Goal: Check status: Check status

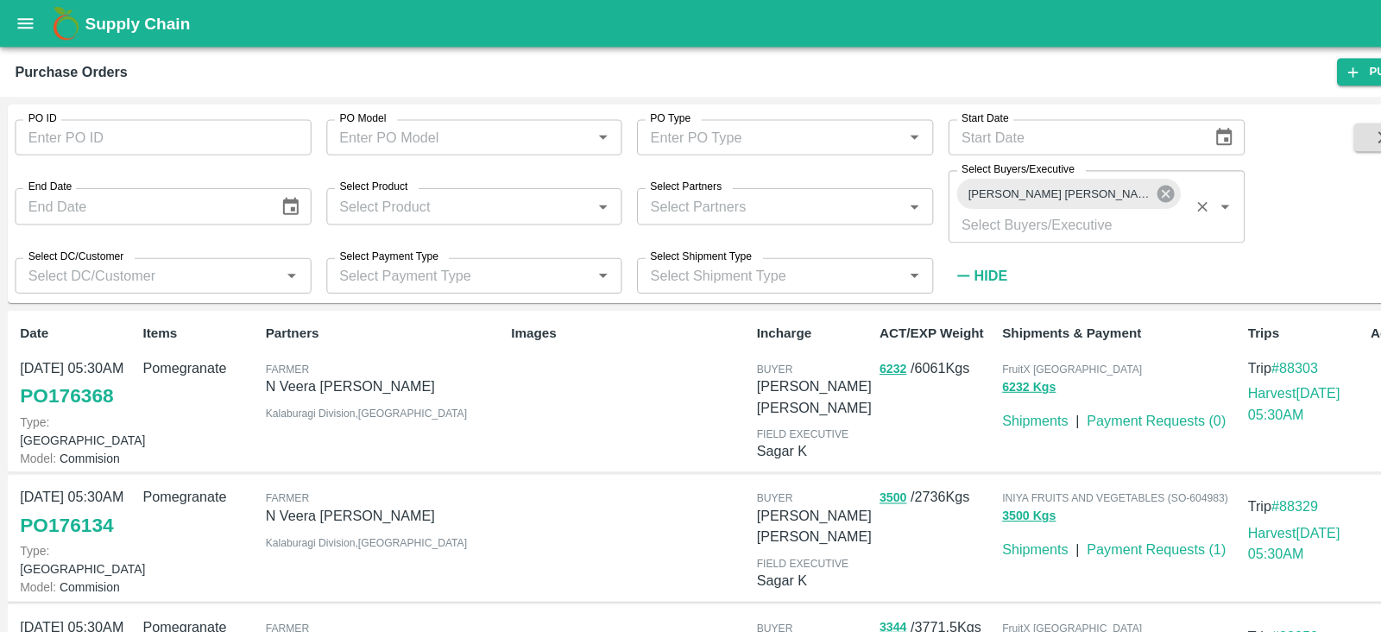
click at [1061, 182] on icon at bounding box center [1069, 178] width 16 height 16
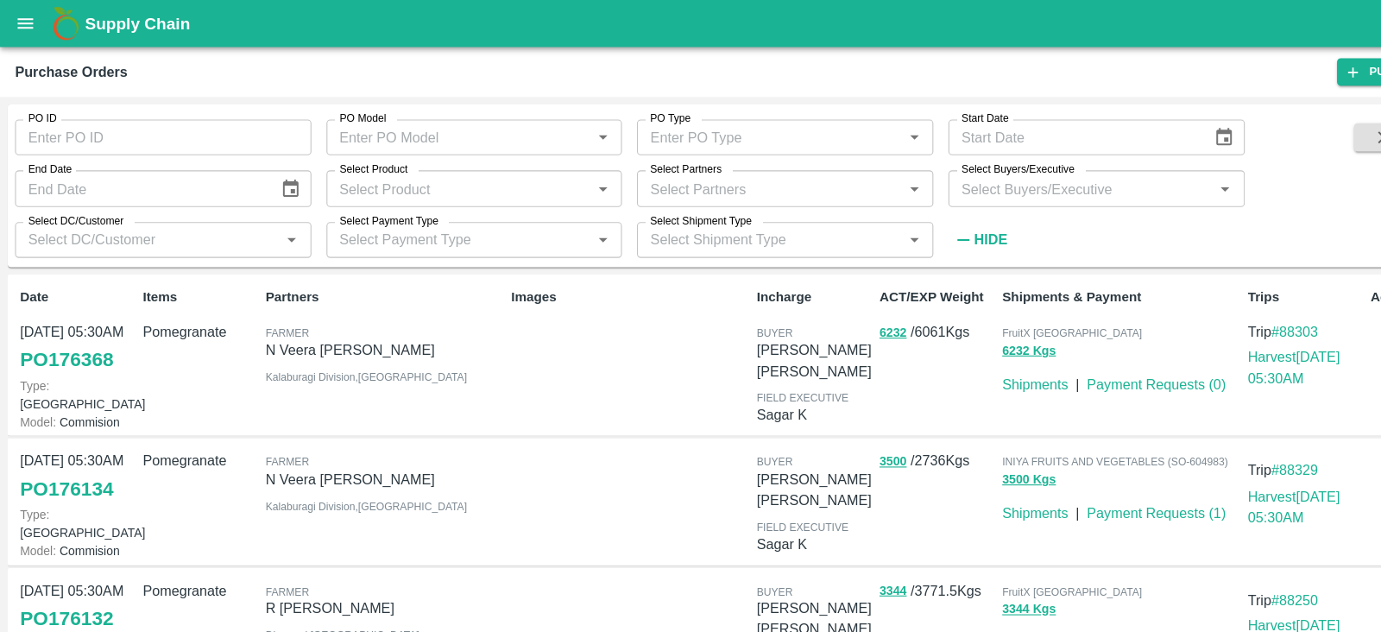
click at [955, 180] on input "Select Buyers/Executive" at bounding box center [991, 172] width 233 height 22
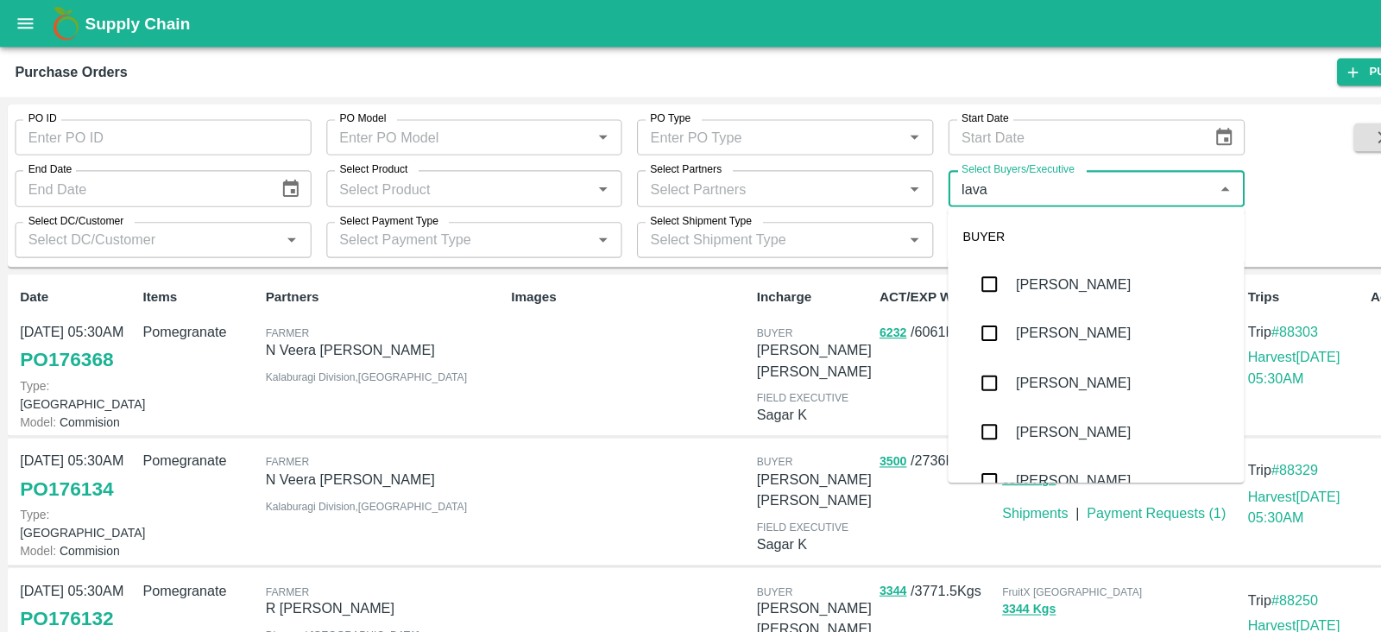
type input "lavan"
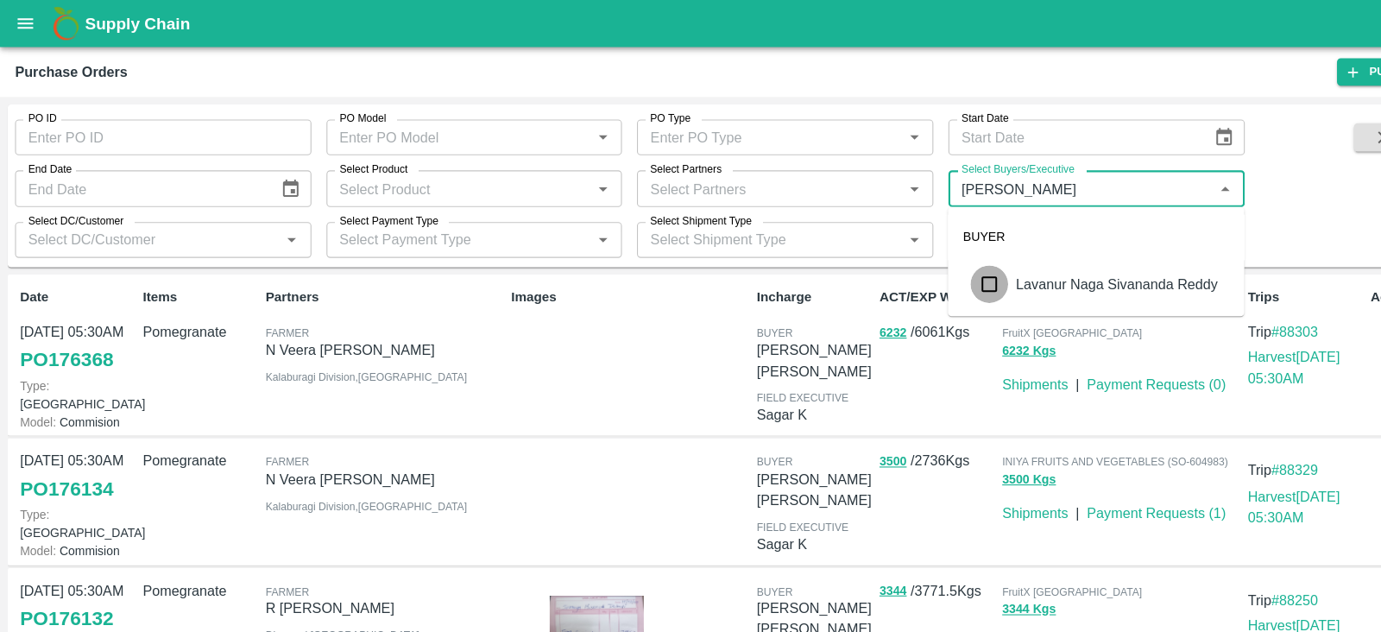
click at [902, 248] on input "checkbox" at bounding box center [908, 260] width 35 height 35
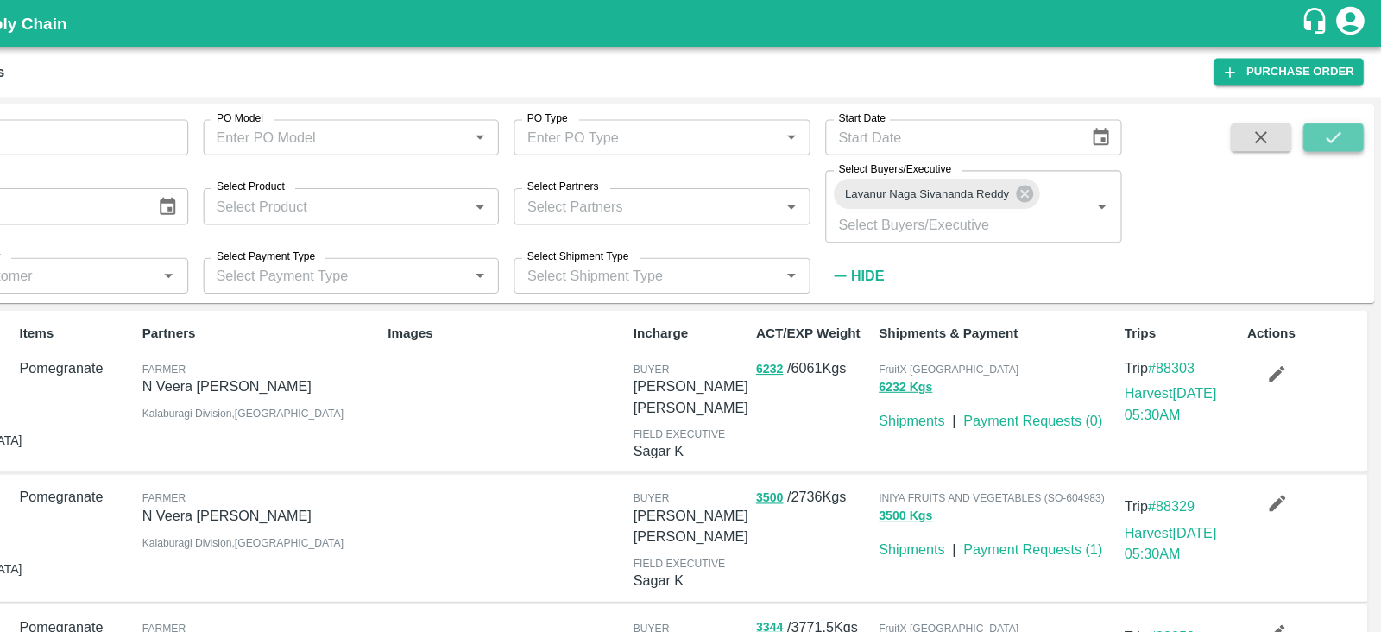
click at [1344, 116] on button "submit" at bounding box center [1335, 126] width 55 height 26
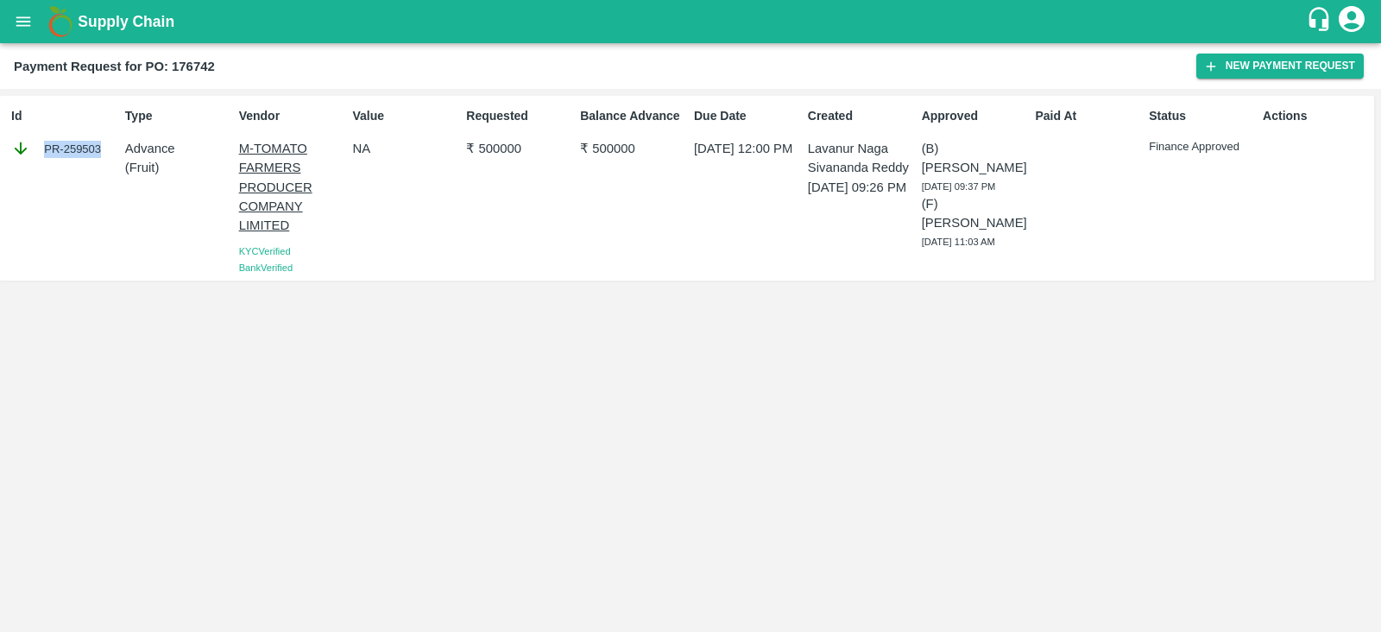
drag, startPoint x: 41, startPoint y: 153, endPoint x: 112, endPoint y: 167, distance: 72.1
click at [112, 167] on div "Id PR-259503" at bounding box center [61, 187] width 114 height 175
copy div "PR-259503"
click at [482, 175] on div "Requested ₹ 500000" at bounding box center [516, 187] width 114 height 175
